Goal: Information Seeking & Learning: Learn about a topic

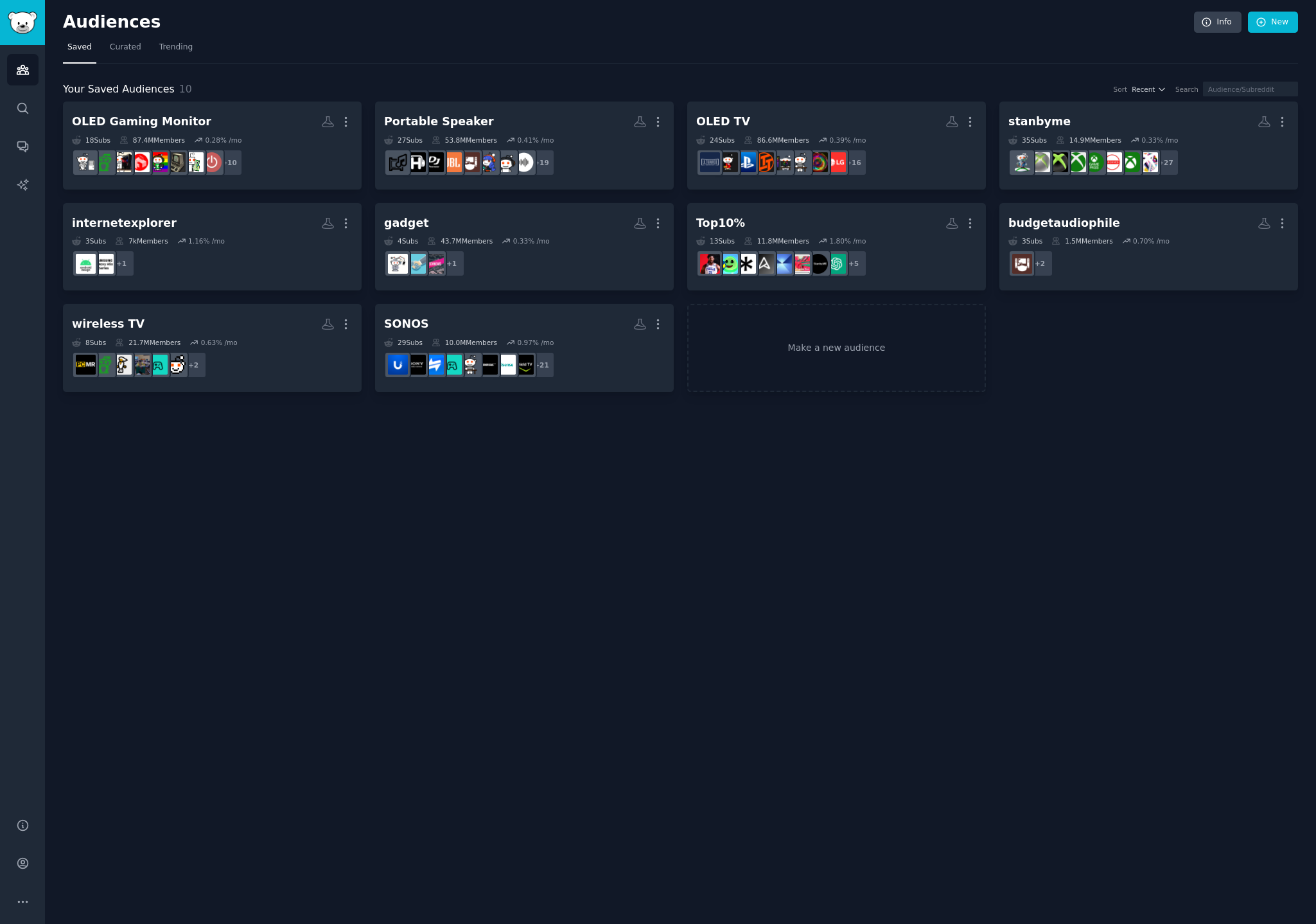
click at [250, 148] on dd "+ 10" at bounding box center [213, 162] width 281 height 36
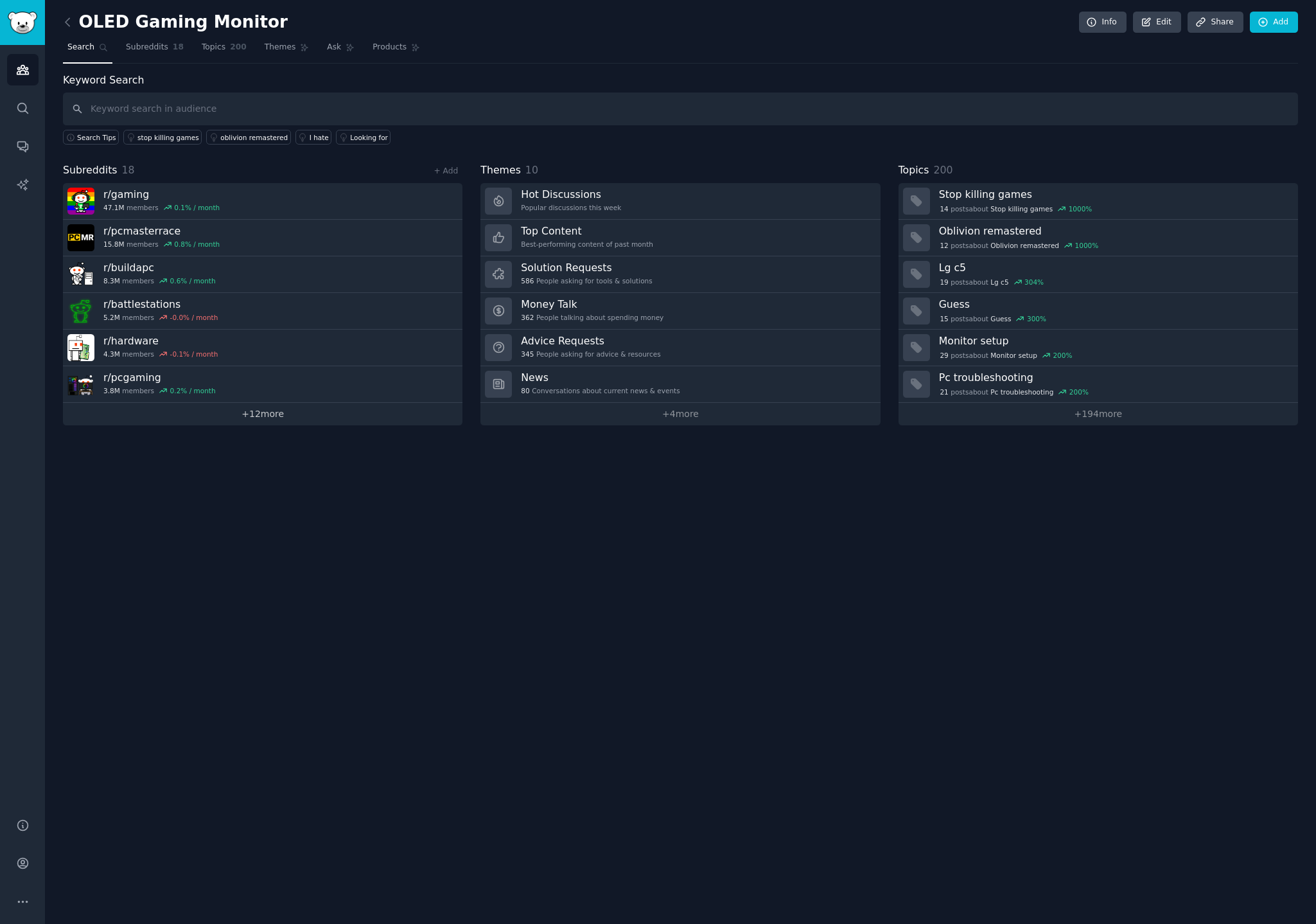
click at [257, 415] on link "+ 12 more" at bounding box center [262, 414] width 399 height 22
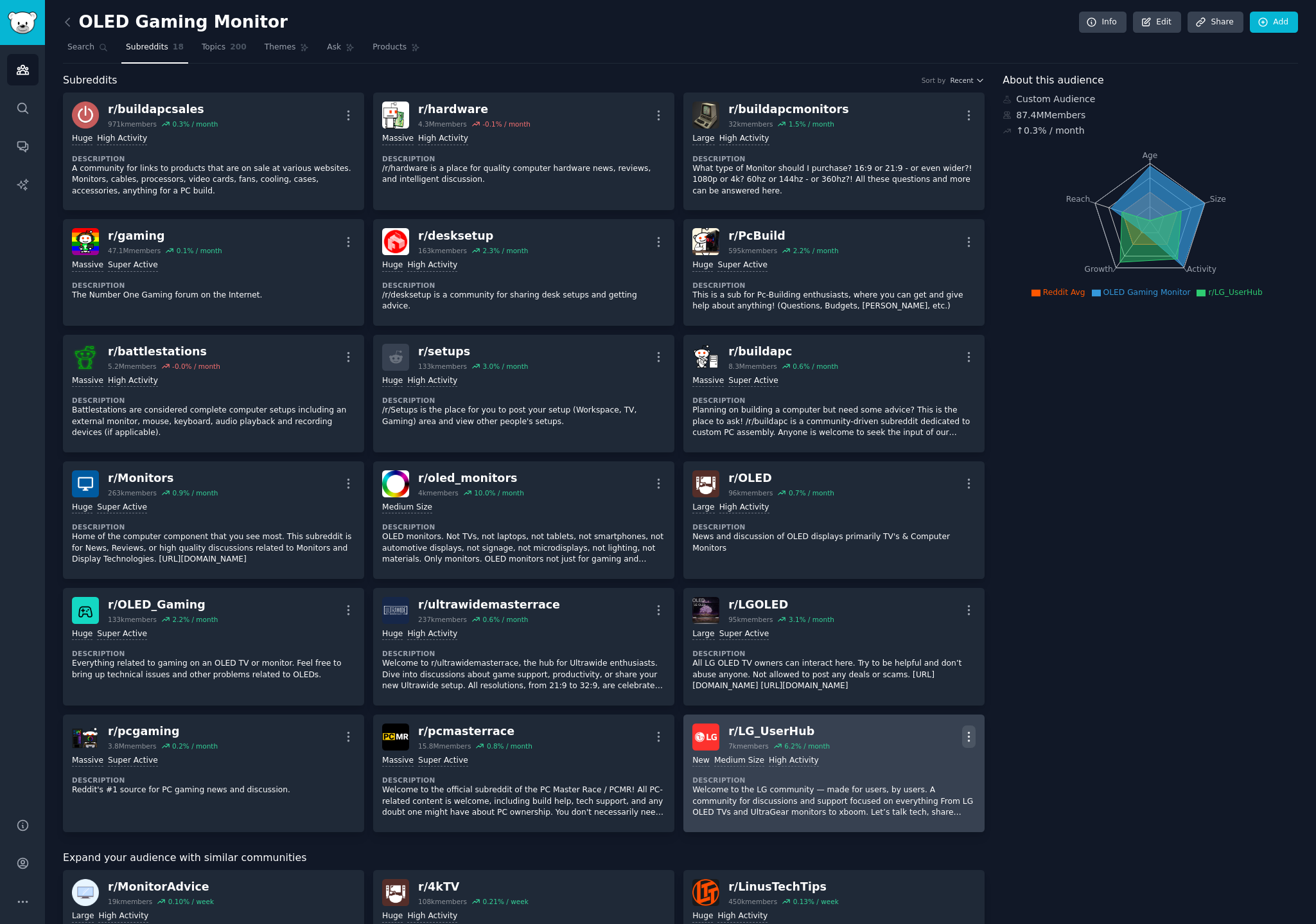
click at [965, 735] on icon "button" at bounding box center [968, 736] width 13 height 13
click at [911, 739] on p "View" at bounding box center [914, 740] width 21 height 13
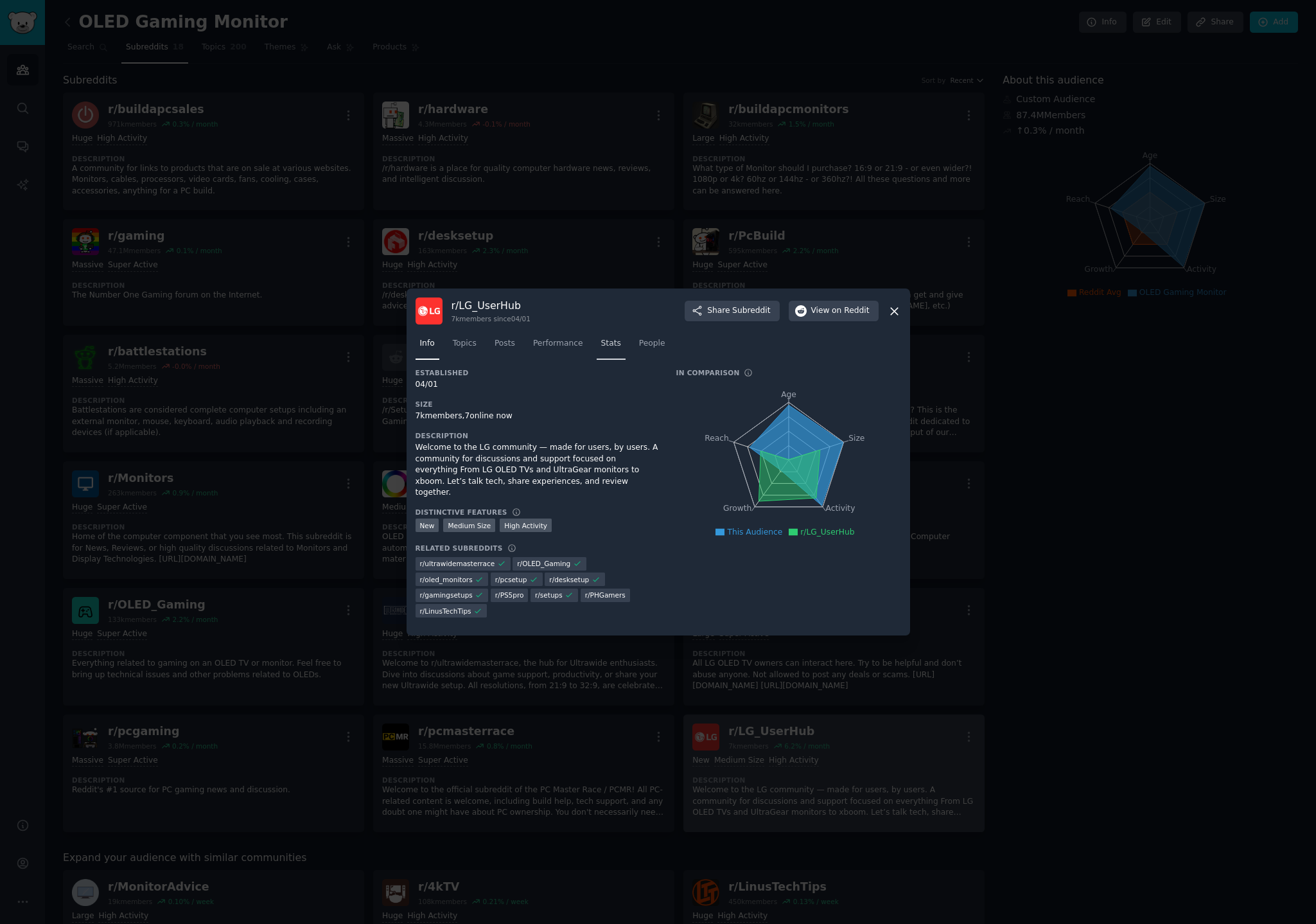
click at [601, 348] on span "Stats" at bounding box center [611, 344] width 20 height 11
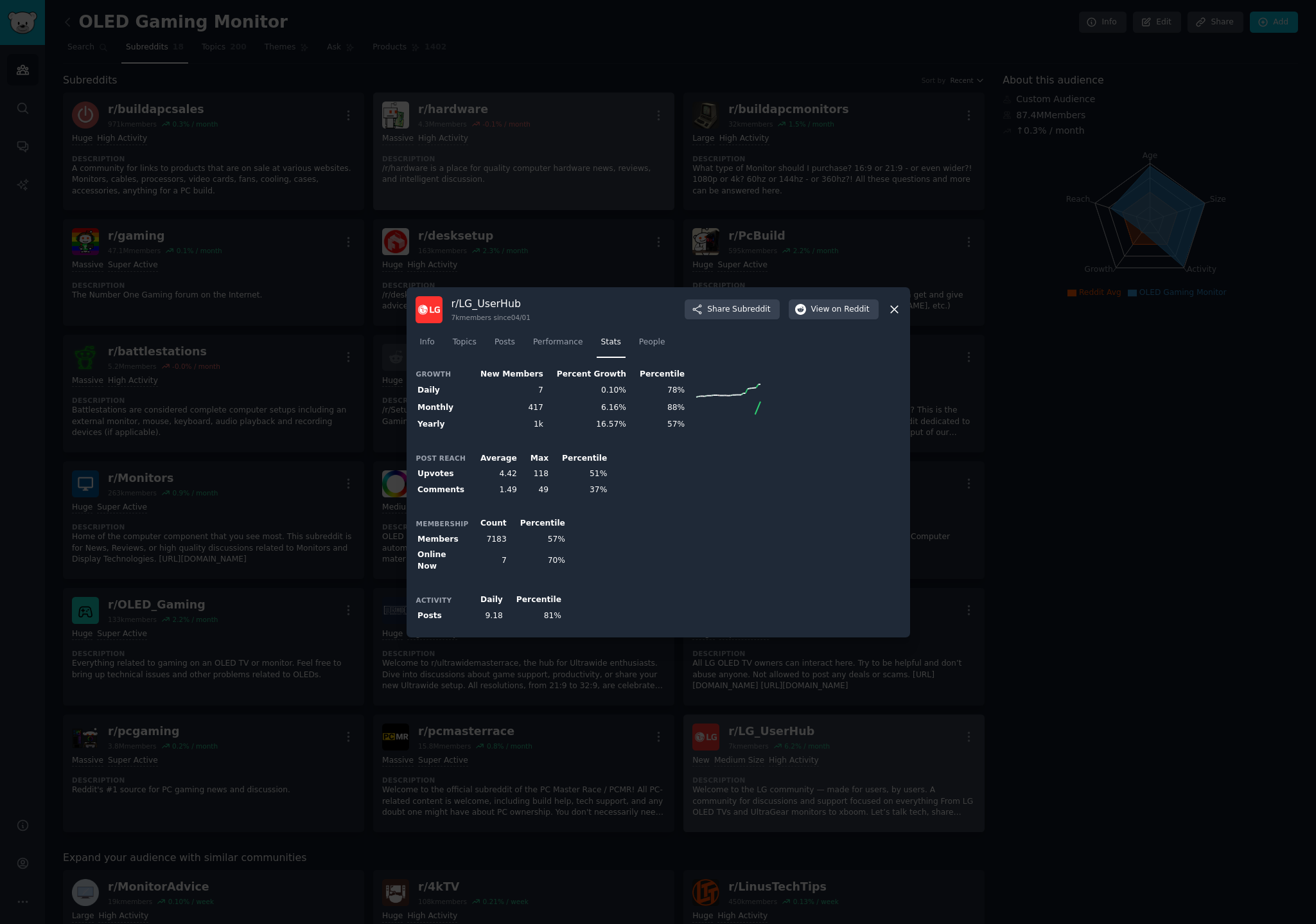
click at [420, 180] on div at bounding box center [658, 462] width 1316 height 924
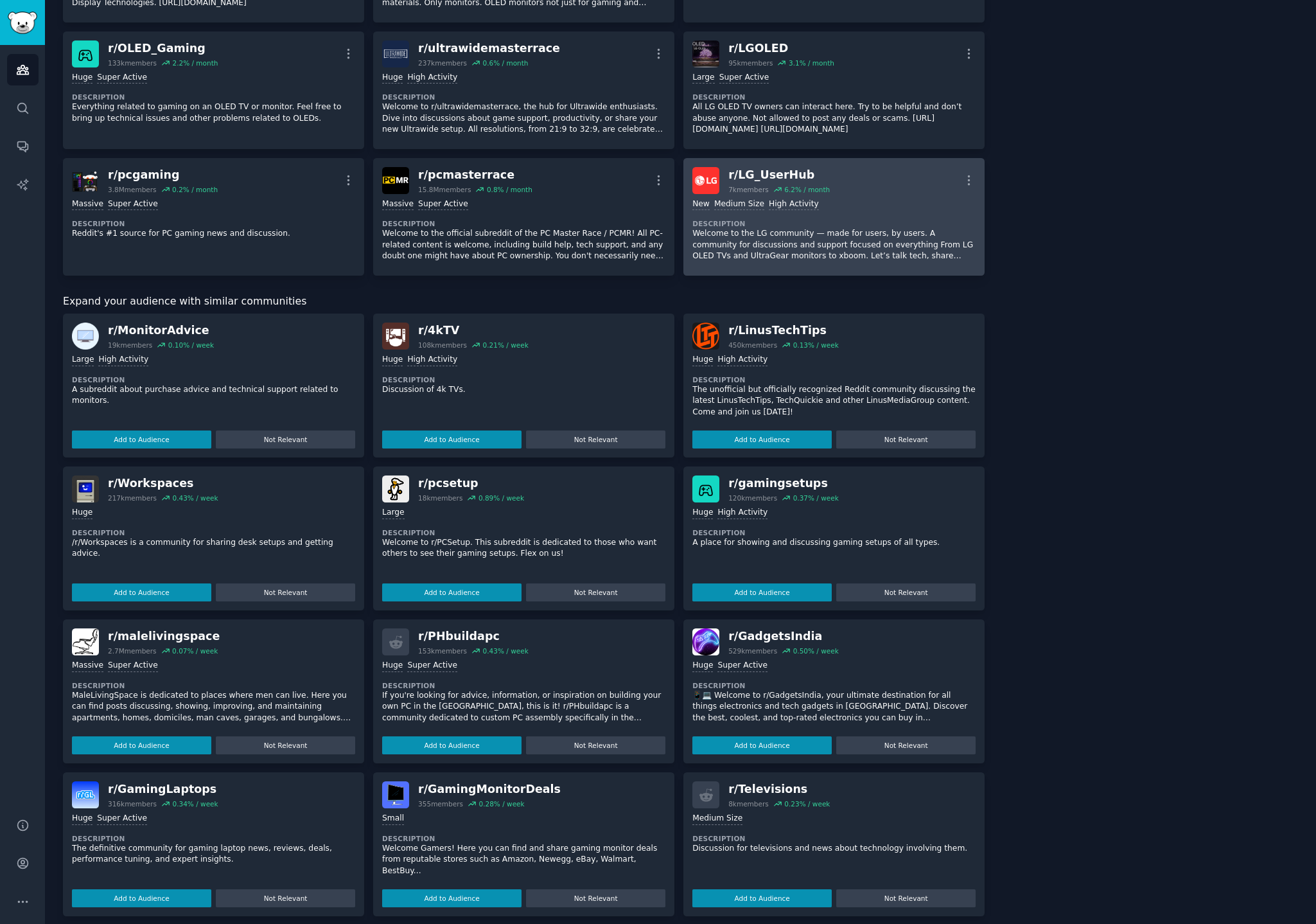
scroll to position [566, 0]
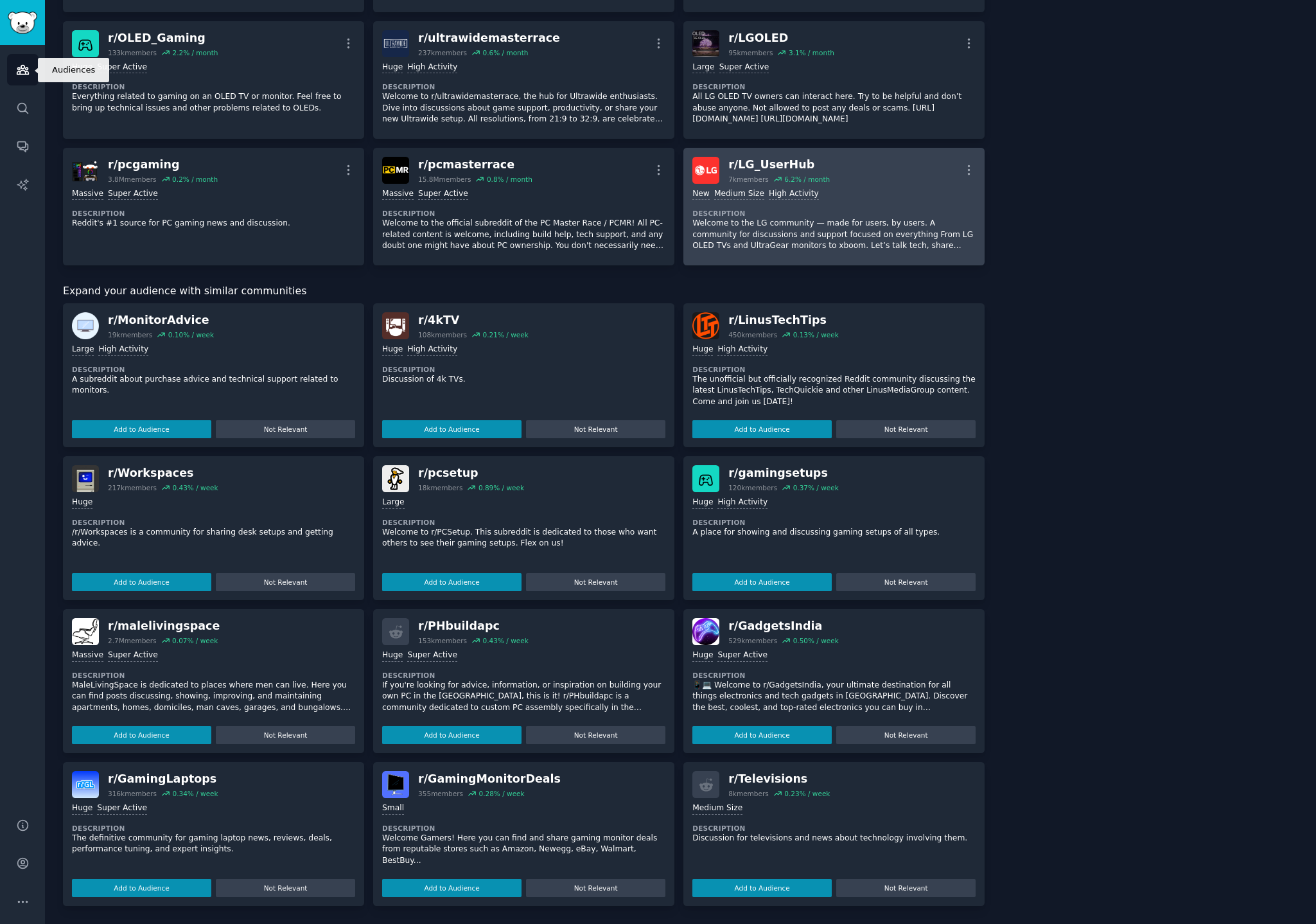
click at [18, 76] on link "Audiences" at bounding box center [22, 69] width 32 height 32
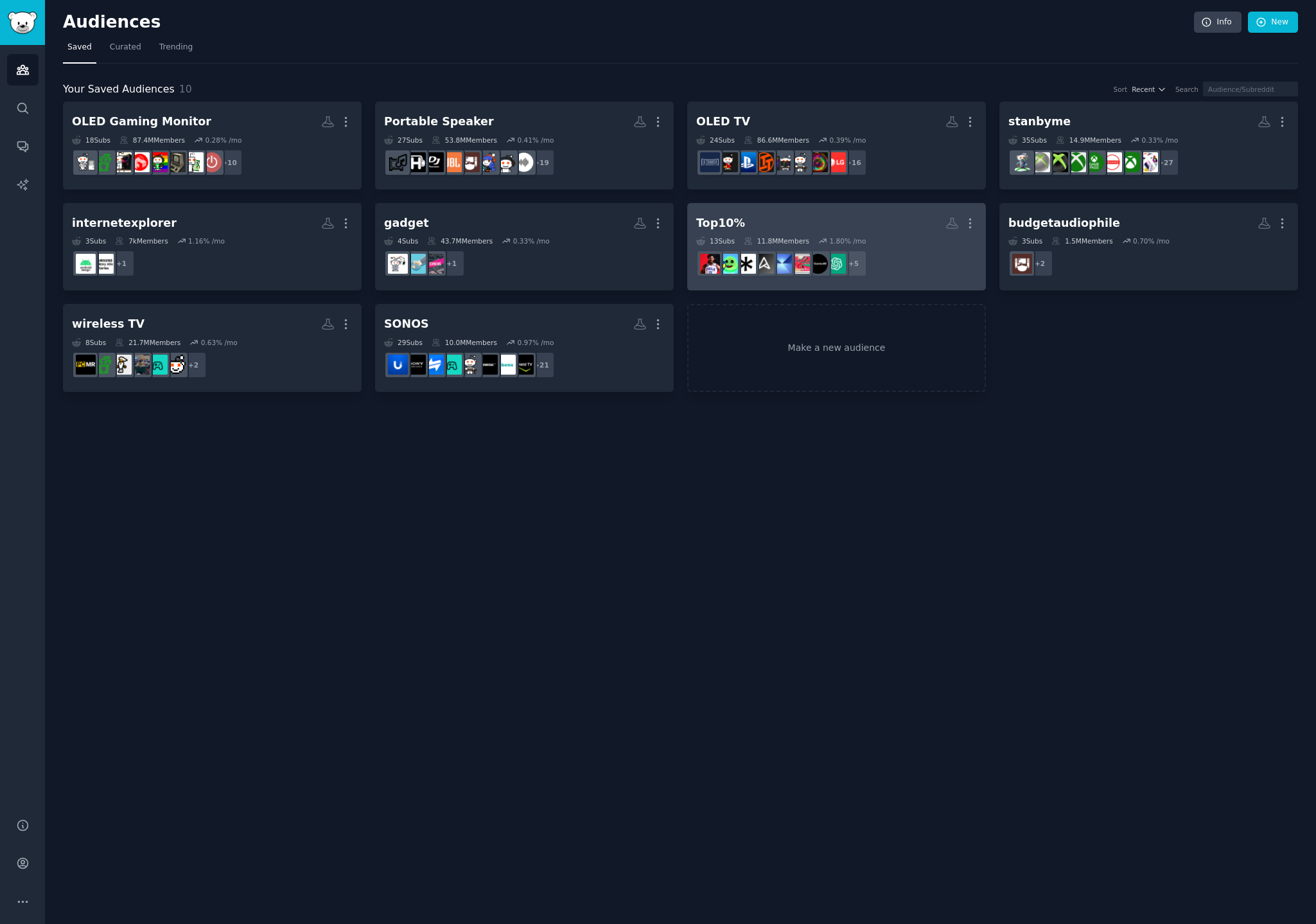
click at [904, 234] on div "Top10% More 13 Sub s 11.8M Members 1.80 % /mo + 5" at bounding box center [836, 247] width 281 height 70
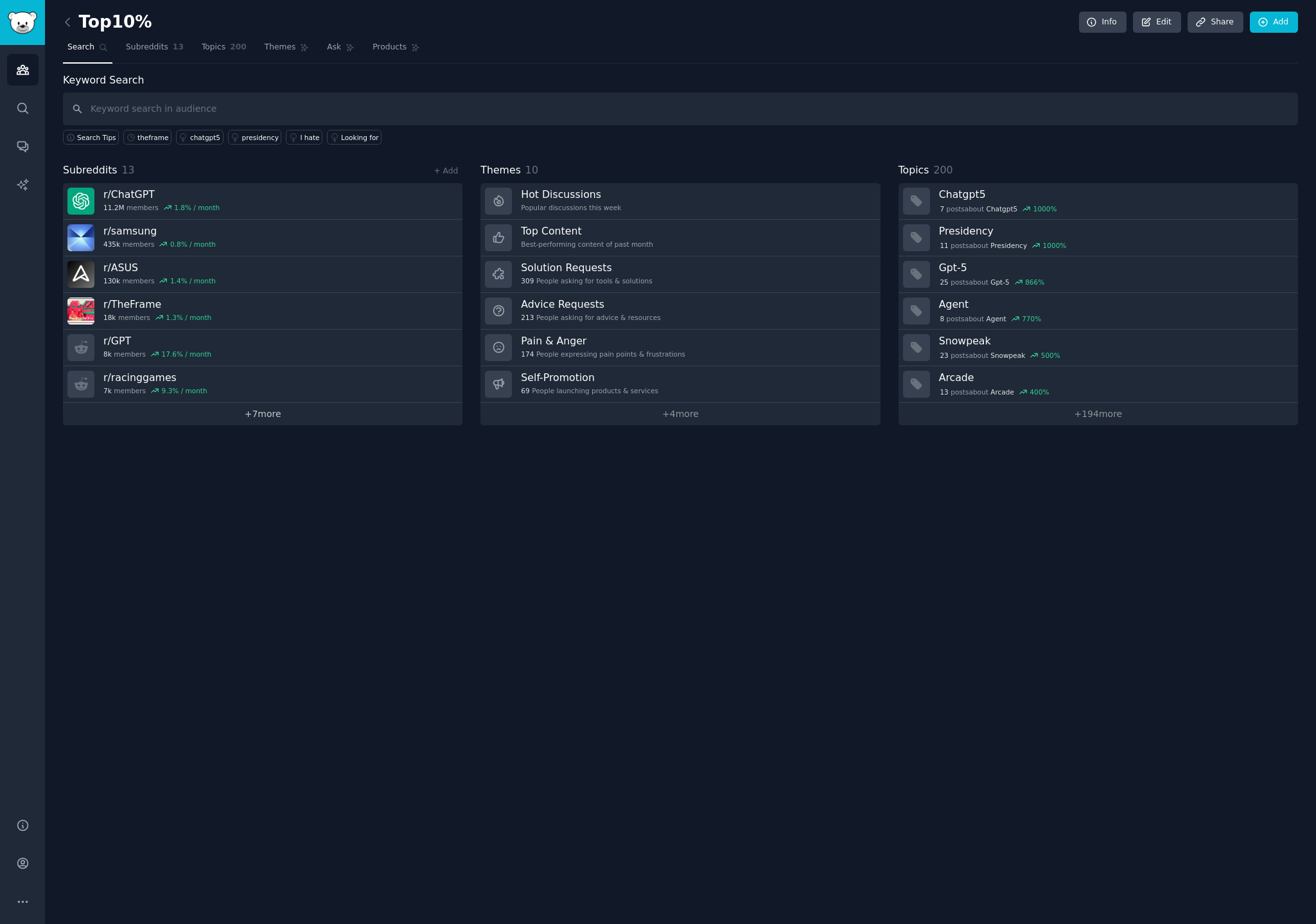
click at [215, 417] on link "+ 7 more" at bounding box center [262, 414] width 399 height 22
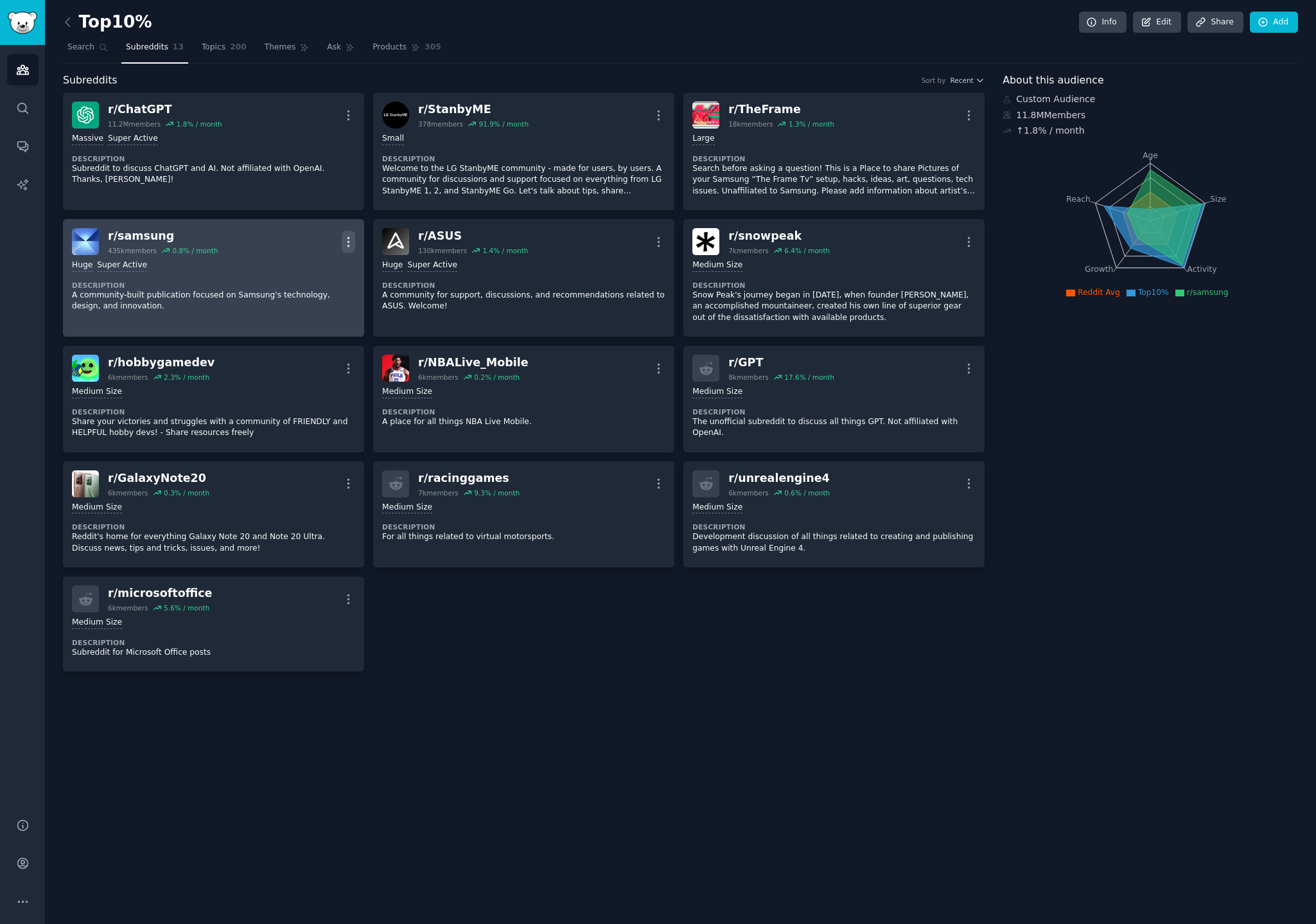
click at [346, 240] on icon "button" at bounding box center [348, 241] width 13 height 13
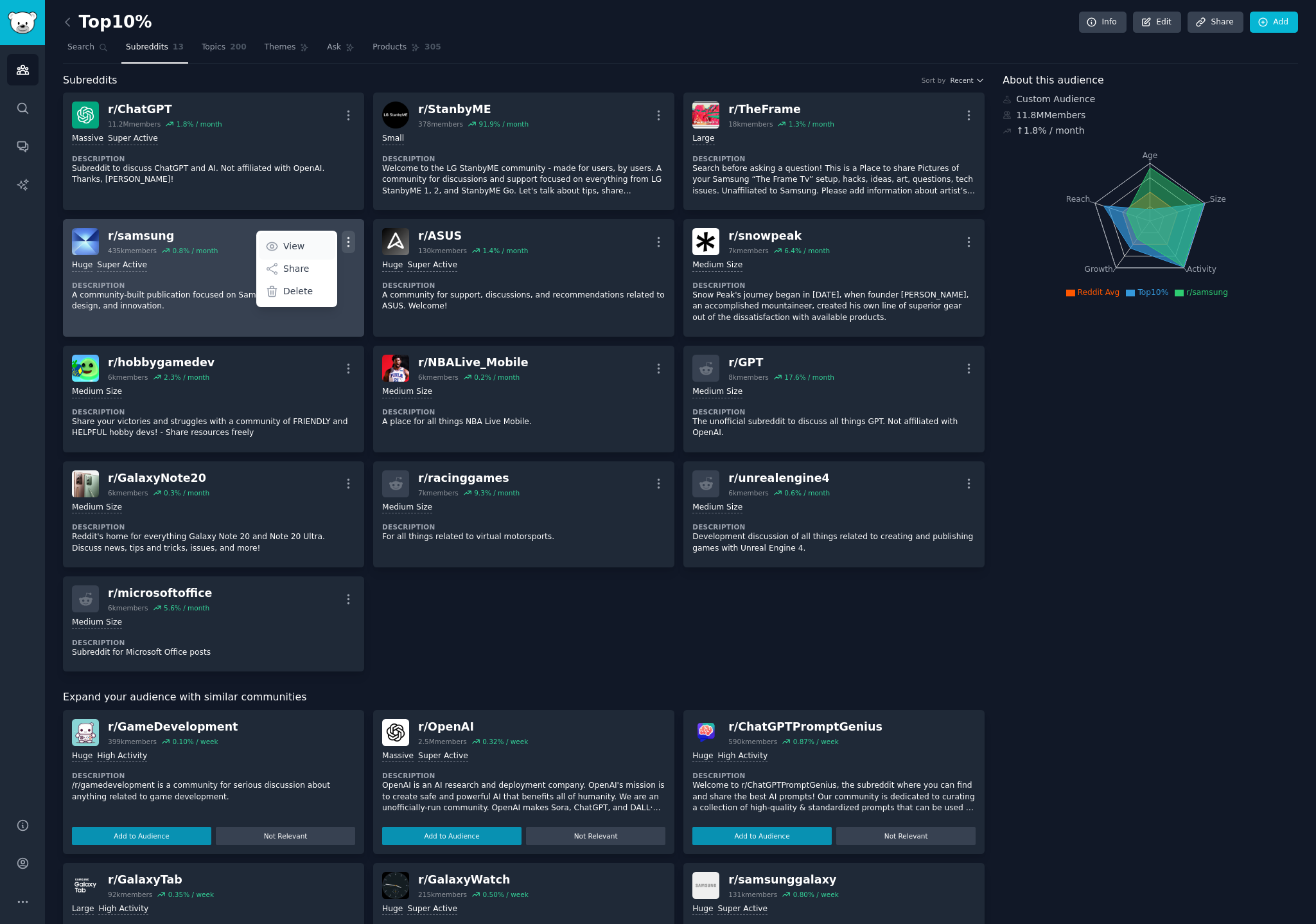
click at [294, 247] on p "View" at bounding box center [294, 246] width 21 height 13
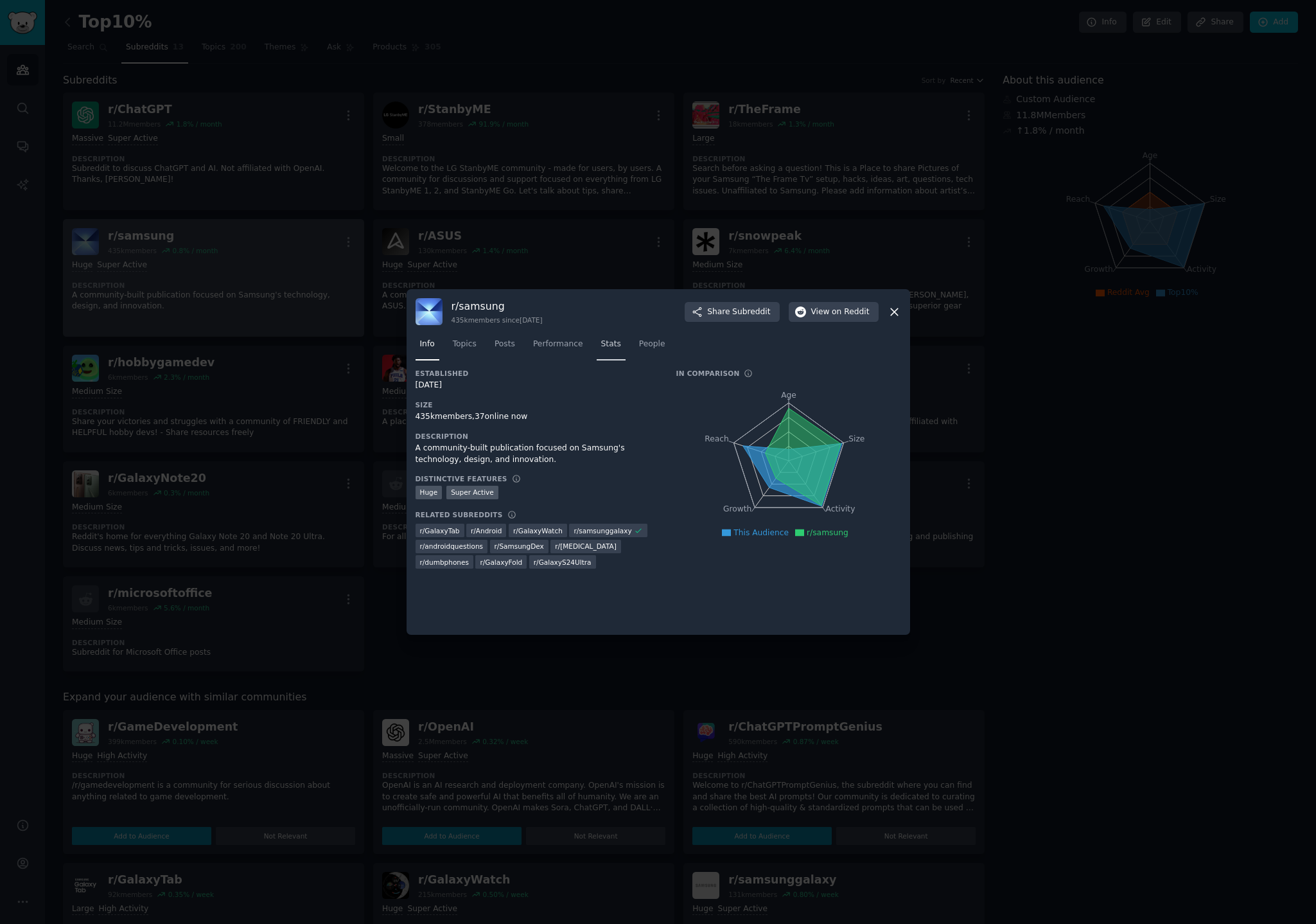
click at [601, 344] on span "Stats" at bounding box center [611, 344] width 20 height 11
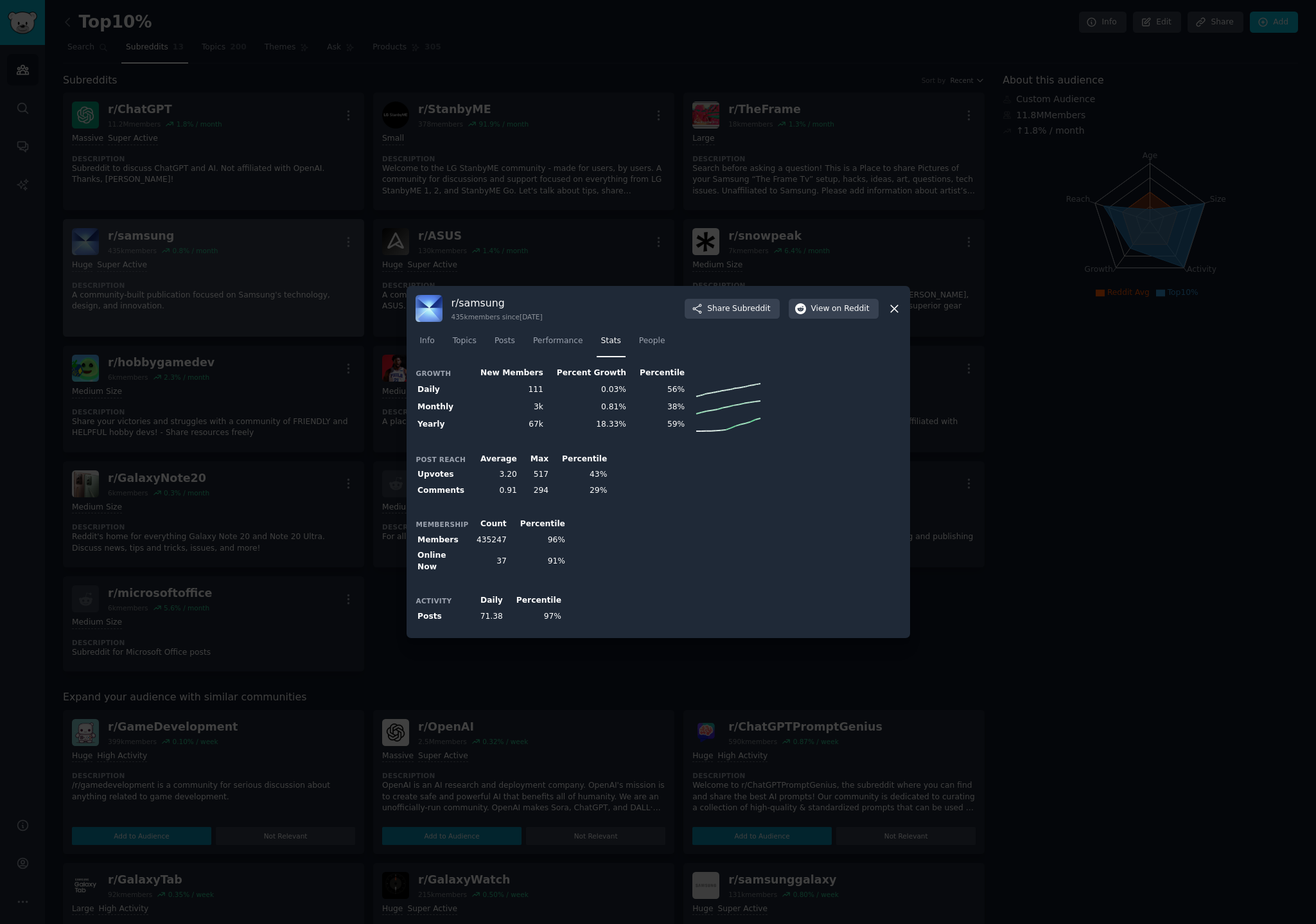
click at [1103, 408] on div at bounding box center [658, 462] width 1316 height 924
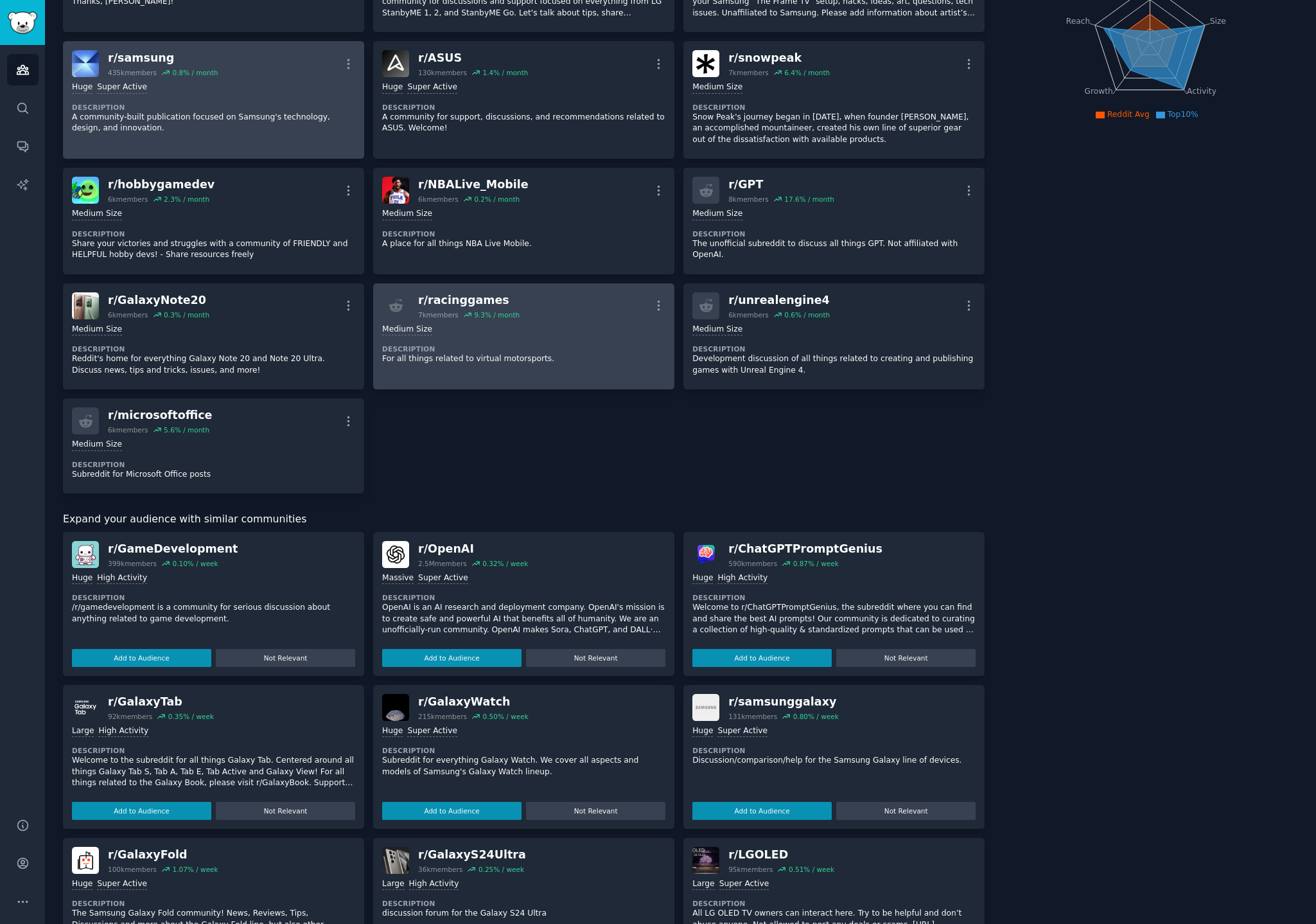
scroll to position [214, 0]
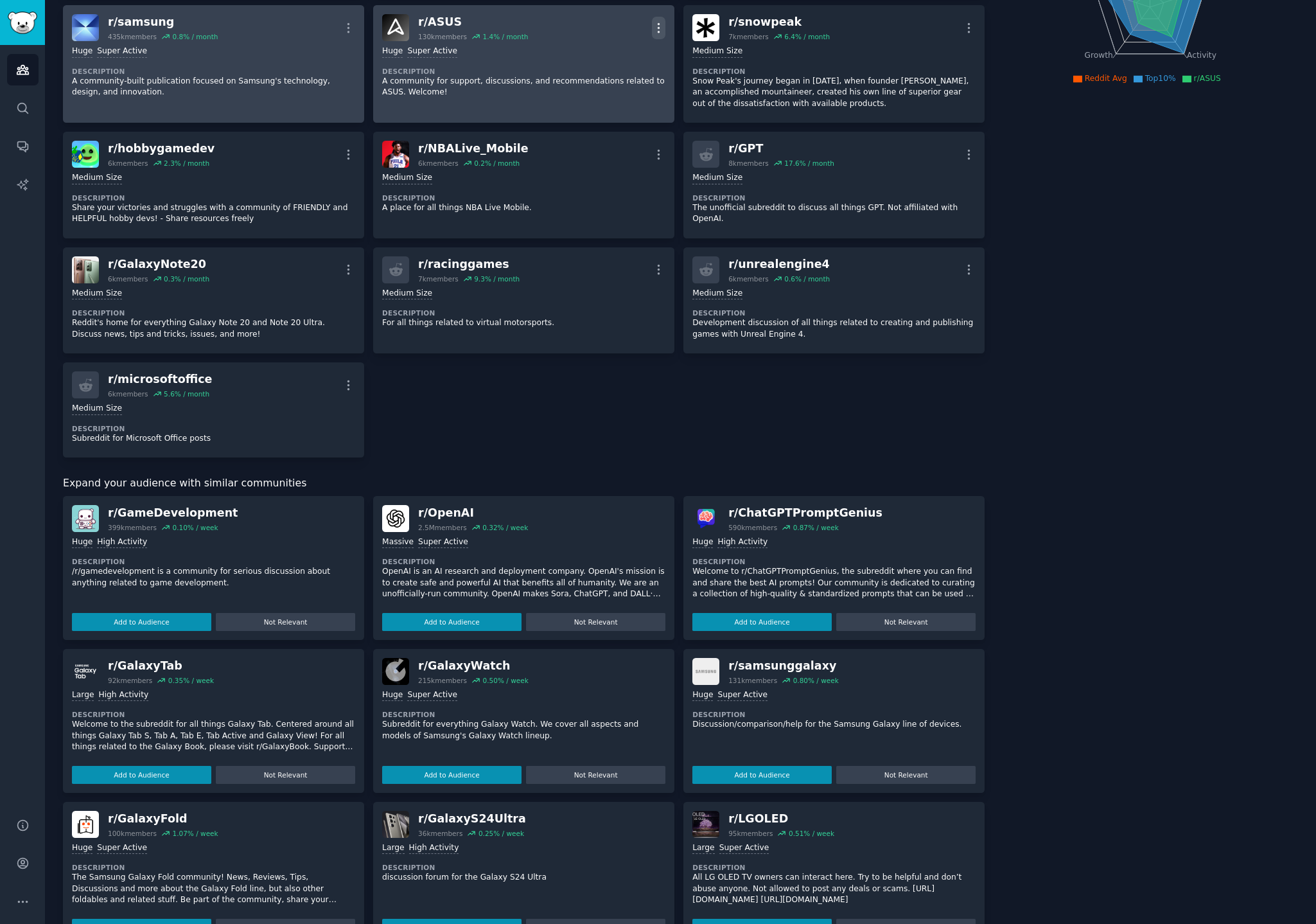
click at [658, 28] on icon "button" at bounding box center [659, 27] width 1 height 9
click at [594, 33] on p "View" at bounding box center [604, 32] width 21 height 13
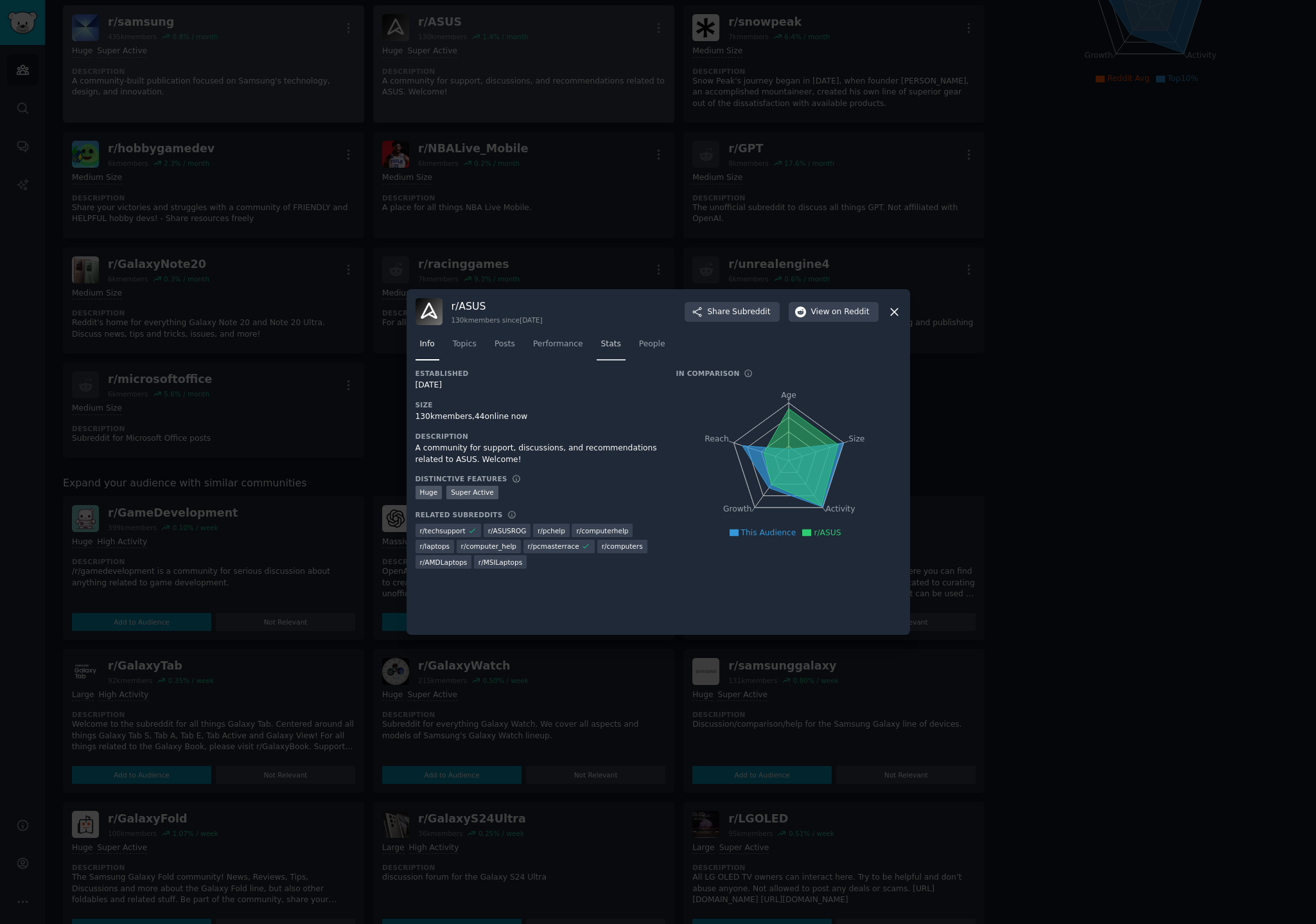
click at [605, 349] on span "Stats" at bounding box center [611, 344] width 20 height 11
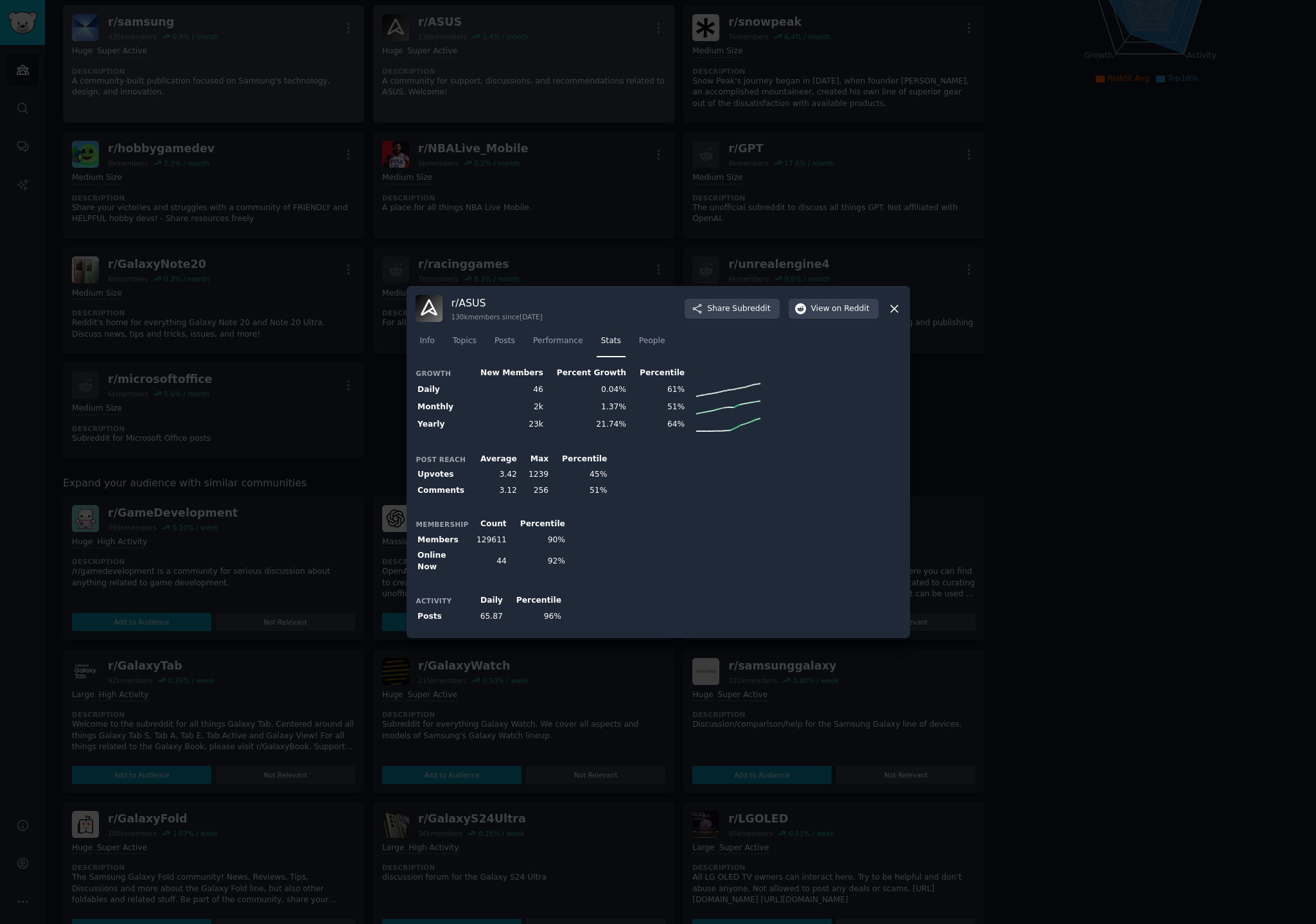
click at [1106, 233] on div at bounding box center [658, 462] width 1316 height 924
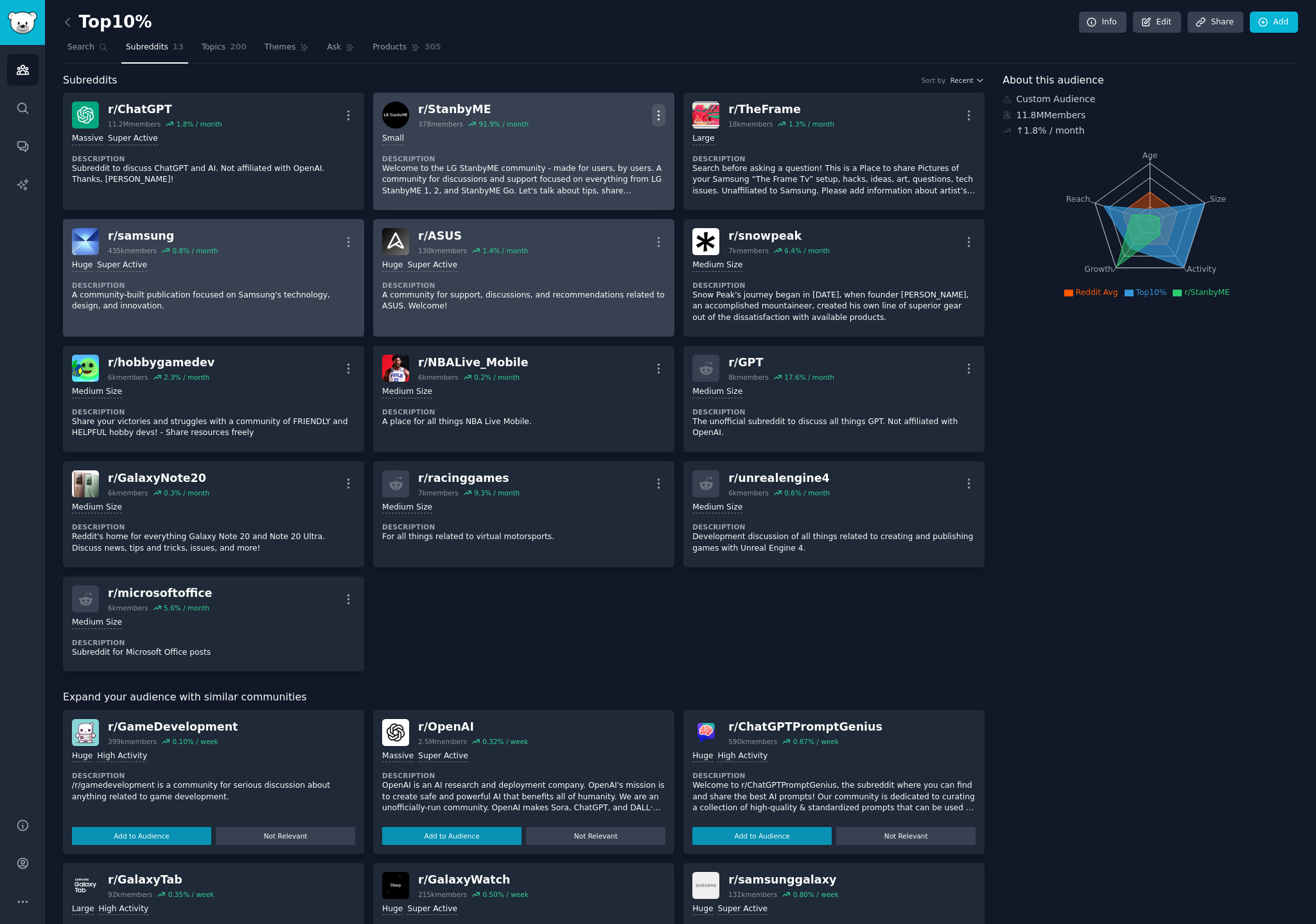
click at [658, 114] on icon "button" at bounding box center [659, 114] width 1 height 9
click at [594, 121] on p "View" at bounding box center [604, 119] width 21 height 13
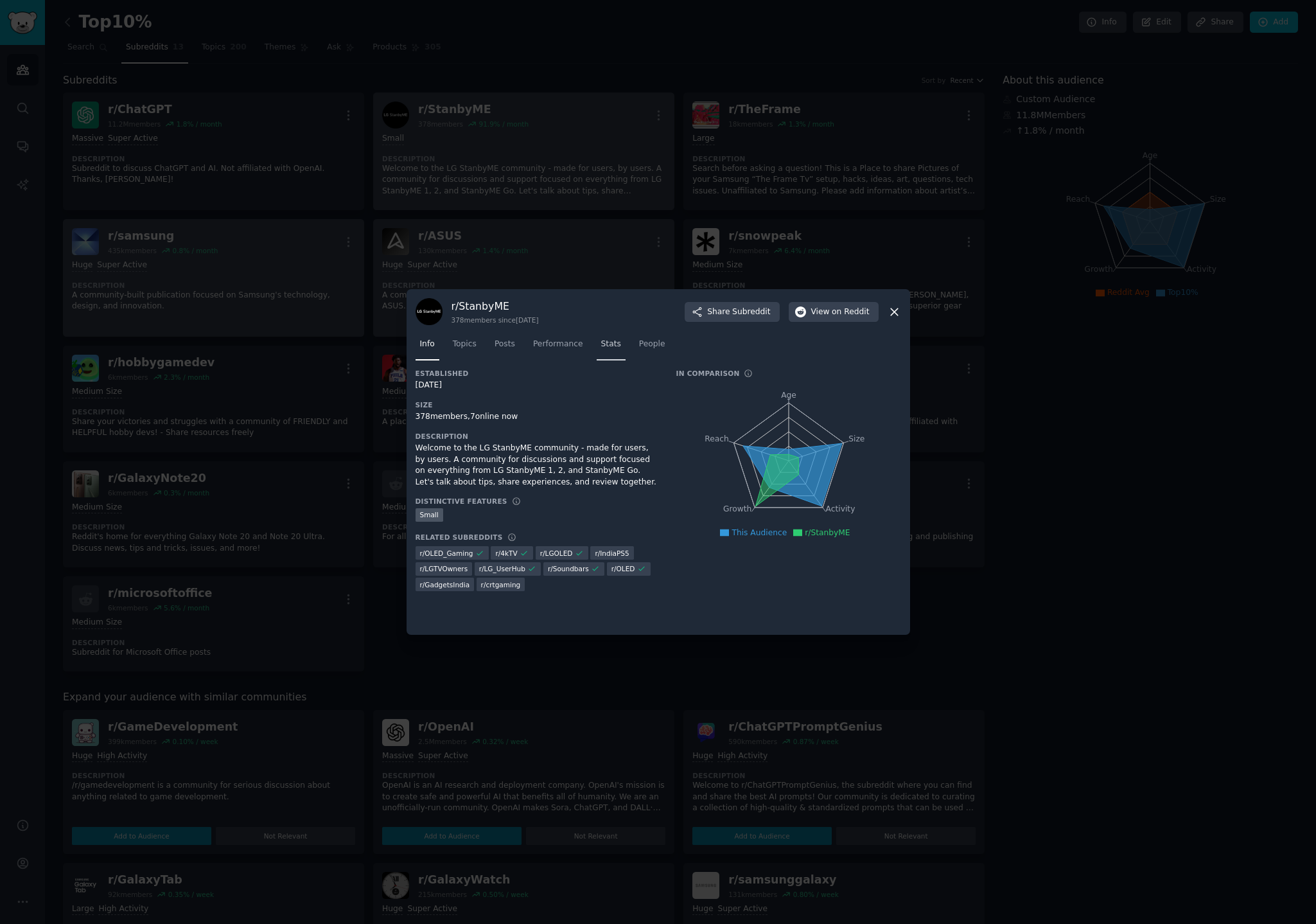
click at [601, 343] on span "Stats" at bounding box center [611, 344] width 20 height 11
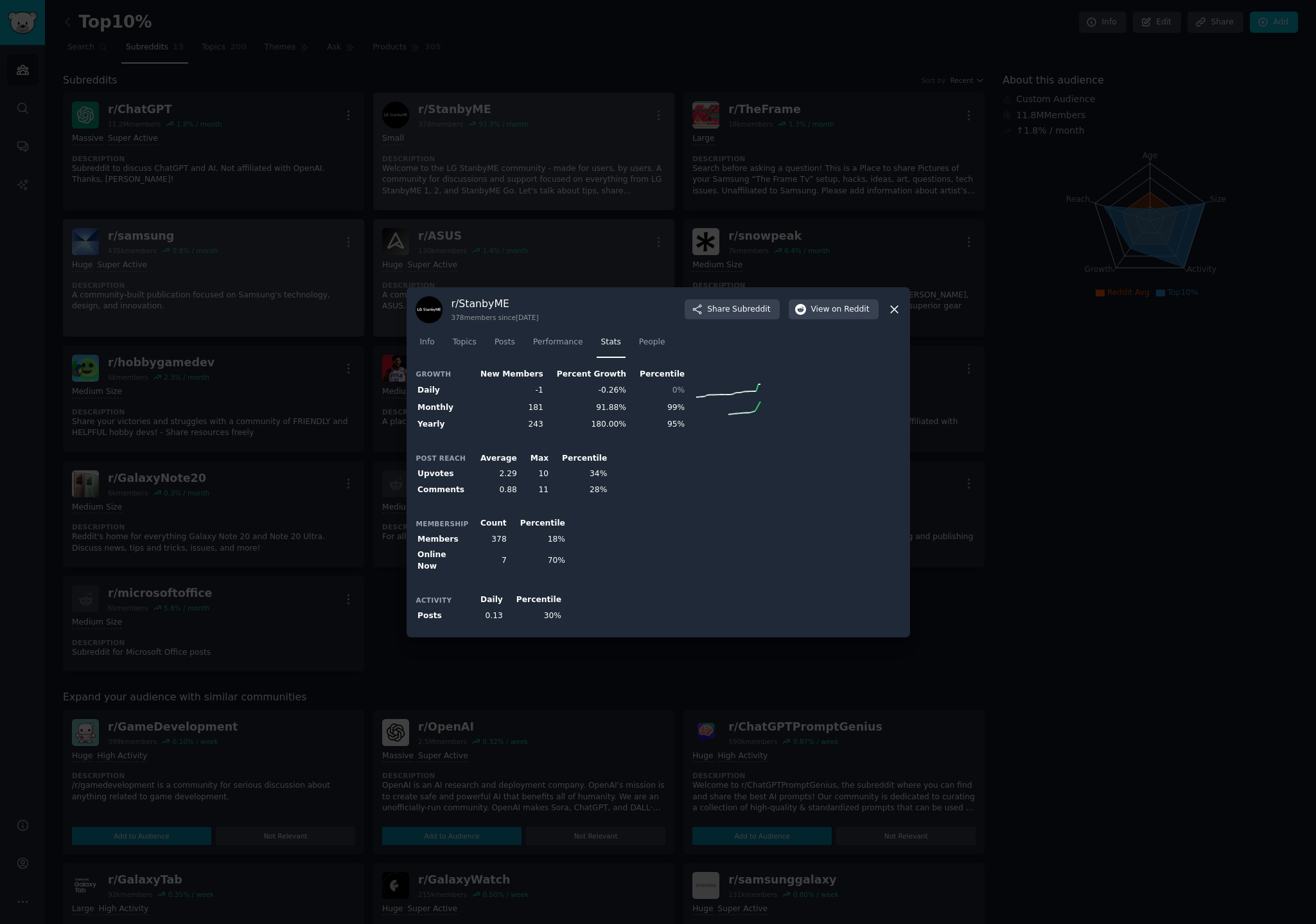
click at [1137, 352] on div at bounding box center [658, 462] width 1316 height 924
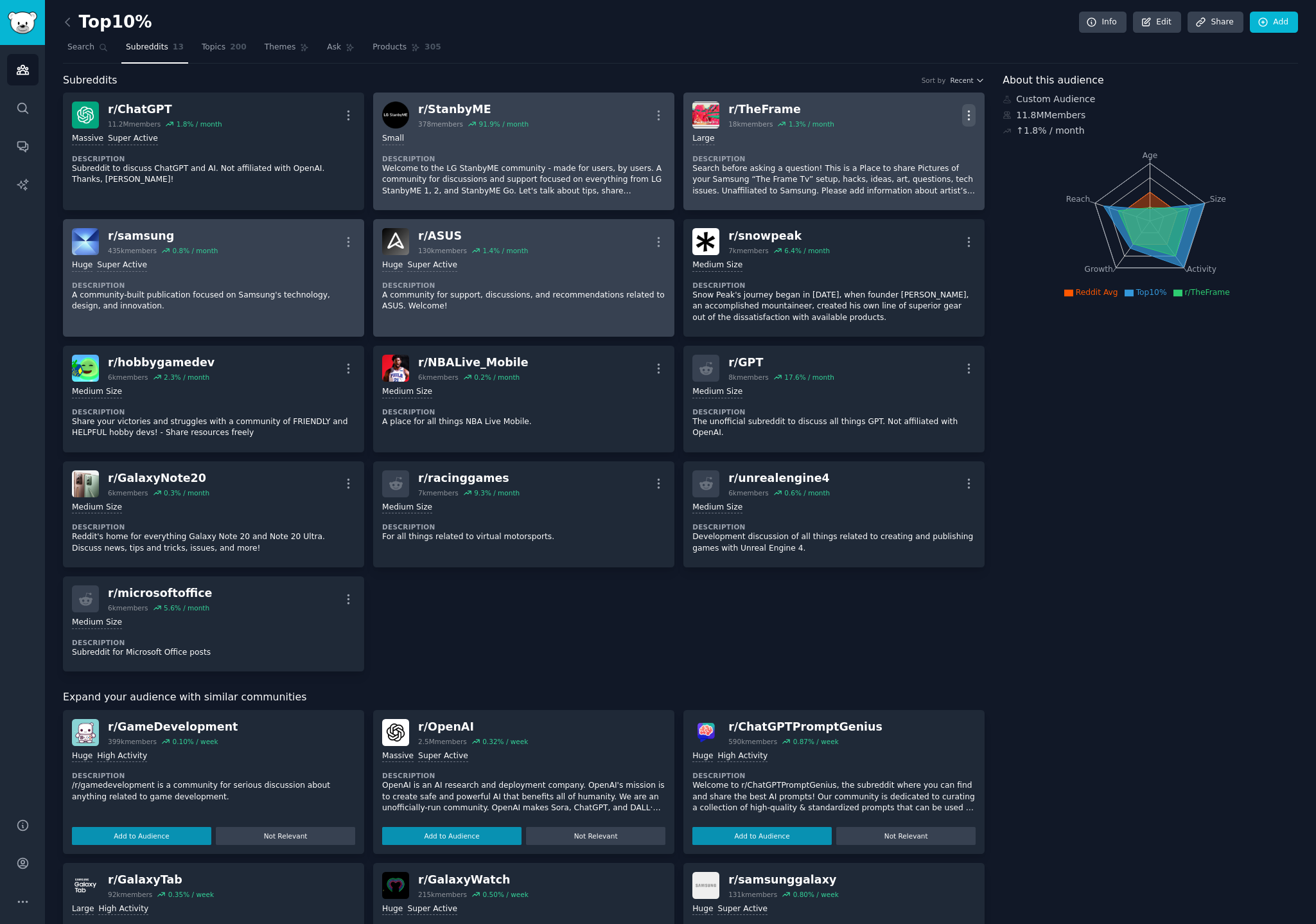
click at [964, 115] on icon "button" at bounding box center [968, 115] width 13 height 13
click at [920, 116] on p "View" at bounding box center [914, 119] width 21 height 13
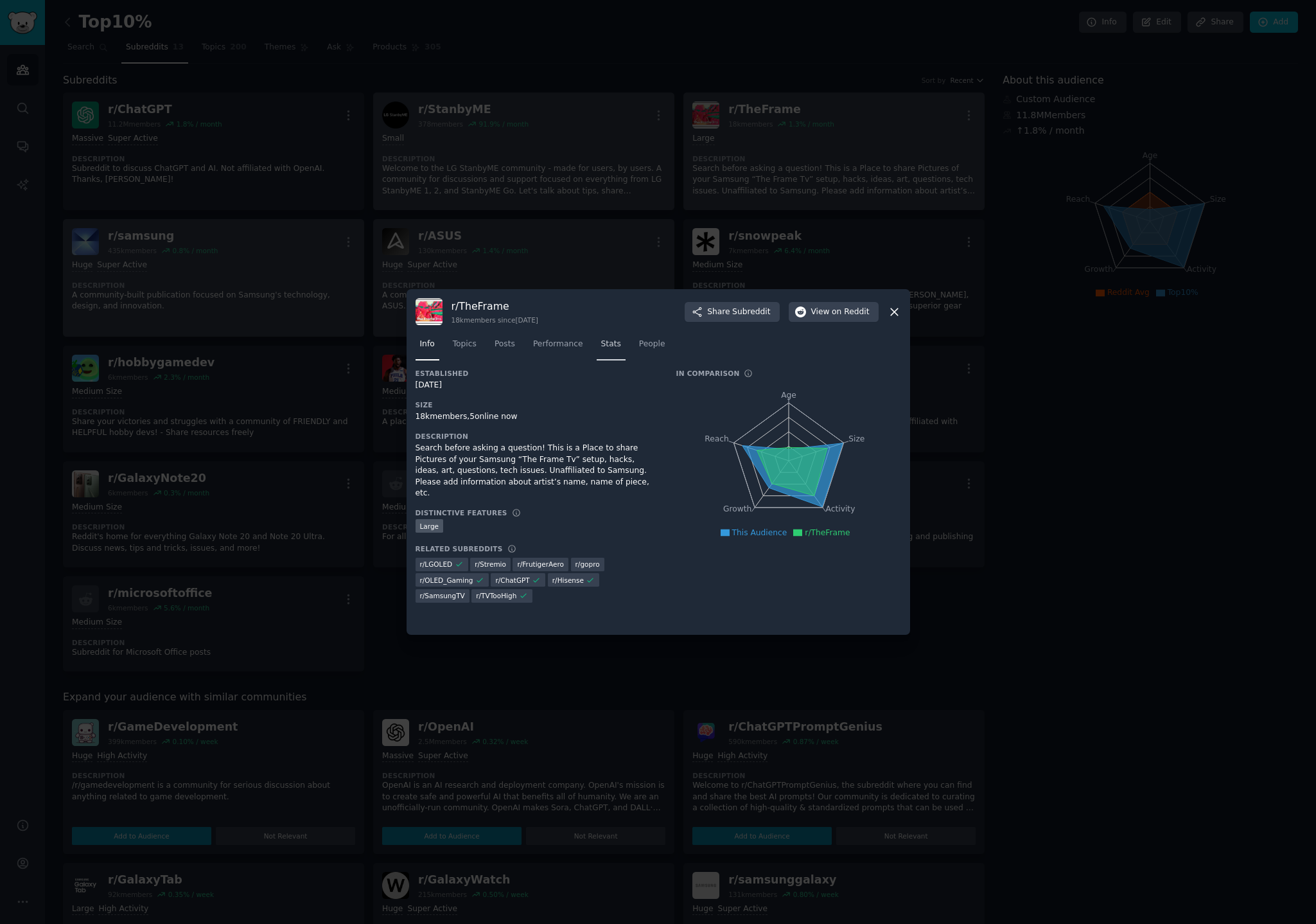
click at [601, 349] on span "Stats" at bounding box center [611, 344] width 20 height 11
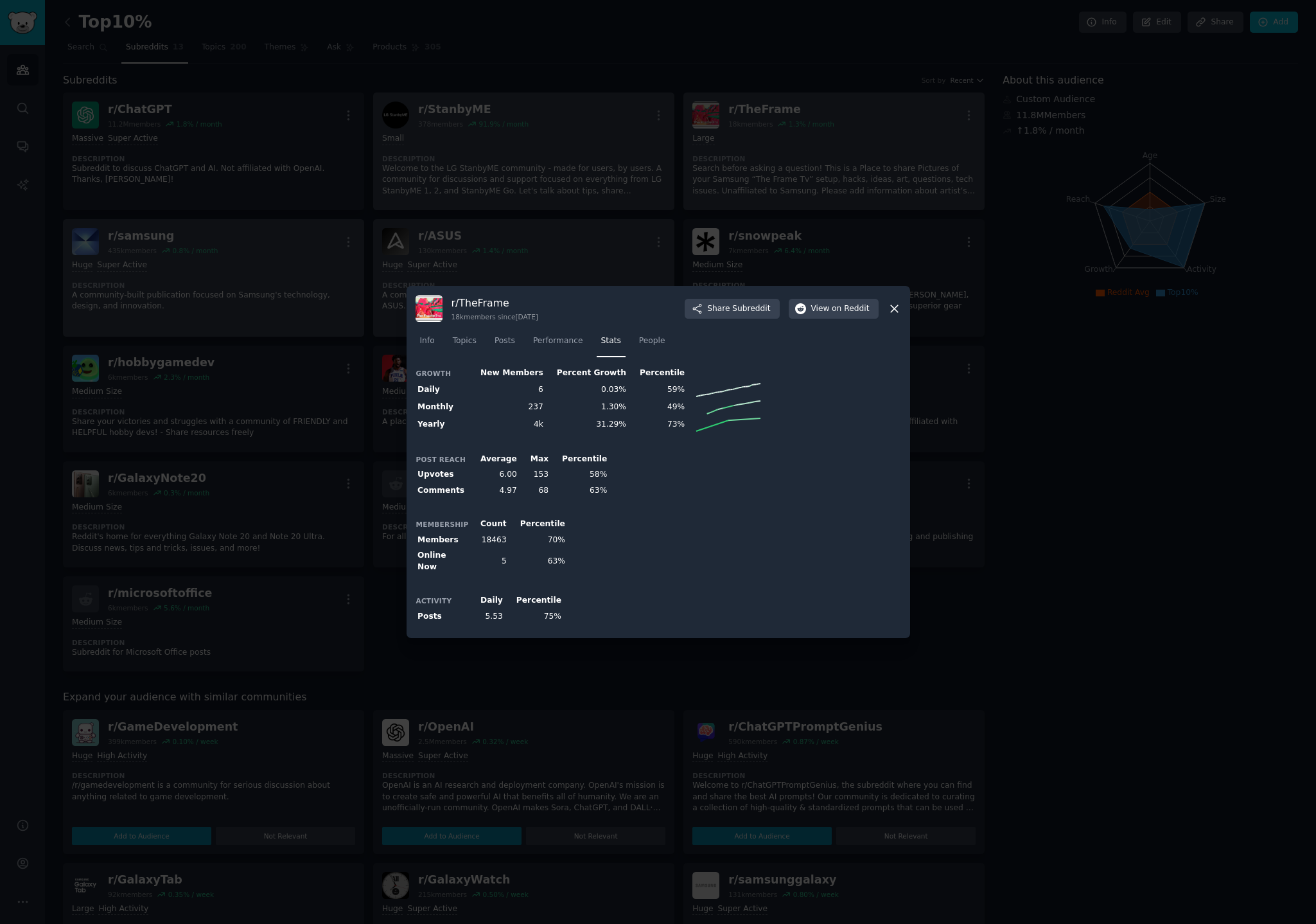
click at [1173, 435] on div at bounding box center [658, 462] width 1316 height 924
